Goal: Task Accomplishment & Management: Use online tool/utility

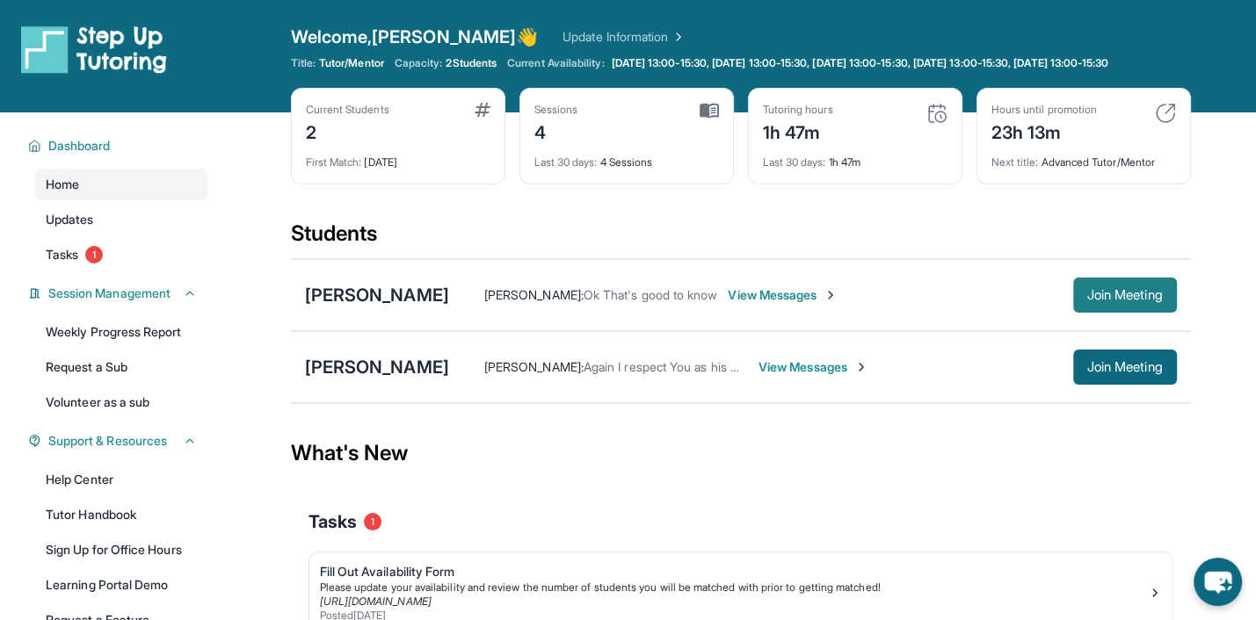
click at [1150, 301] on span "Join Meeting" at bounding box center [1125, 295] width 76 height 11
click at [1163, 301] on span "Join Meeting" at bounding box center [1125, 295] width 76 height 11
